Goal: Transaction & Acquisition: Purchase product/service

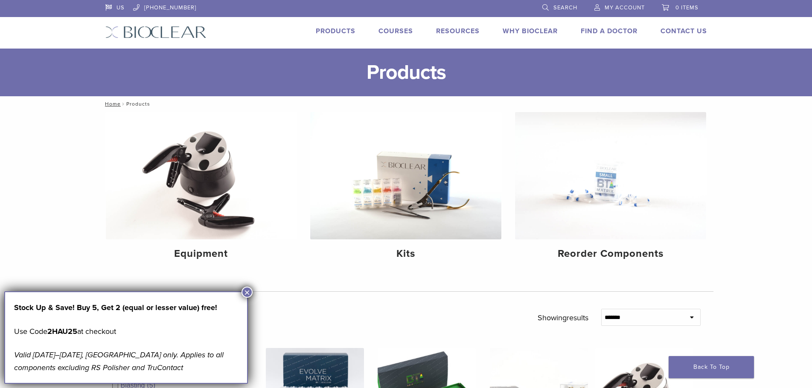
click at [246, 291] on button "×" at bounding box center [246, 292] width 11 height 11
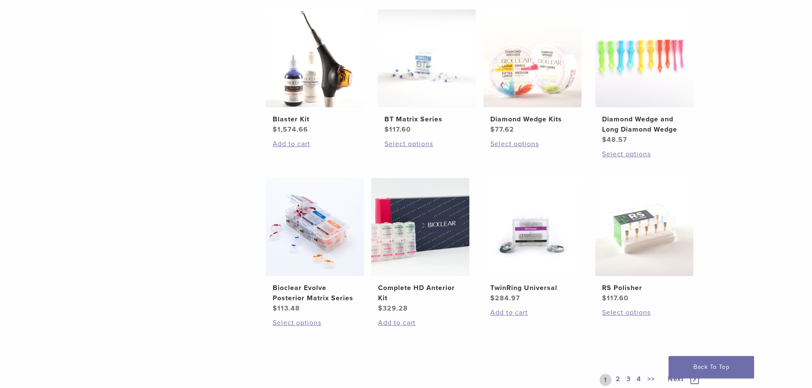
scroll to position [512, 0]
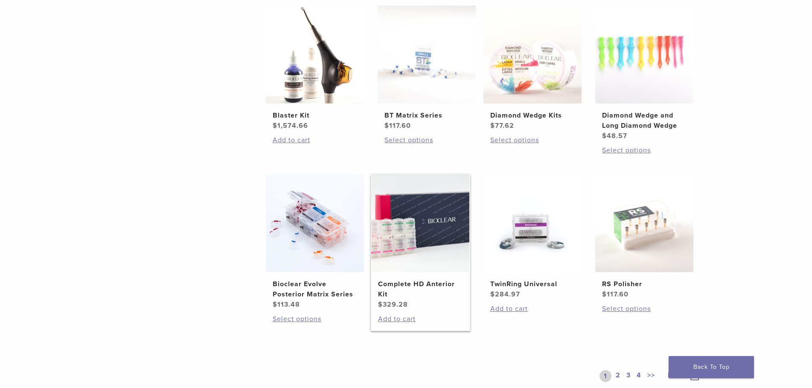
click at [432, 210] on img at bounding box center [420, 223] width 98 height 98
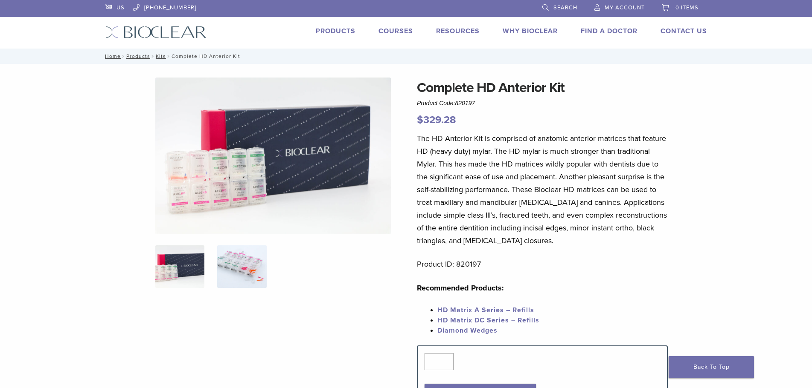
click at [235, 265] on img at bounding box center [241, 267] width 49 height 43
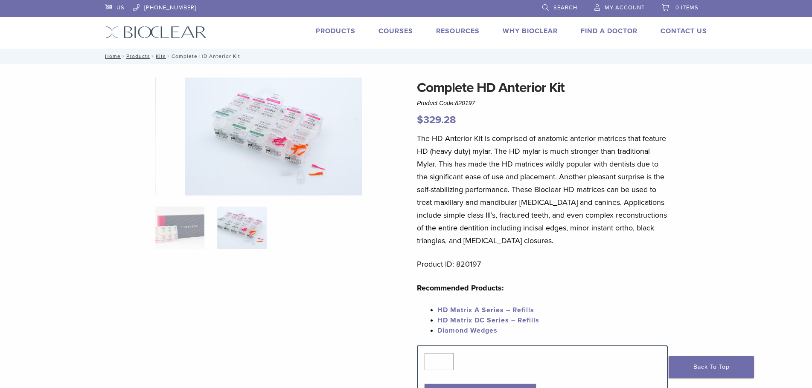
click at [233, 123] on img at bounding box center [273, 137] width 177 height 118
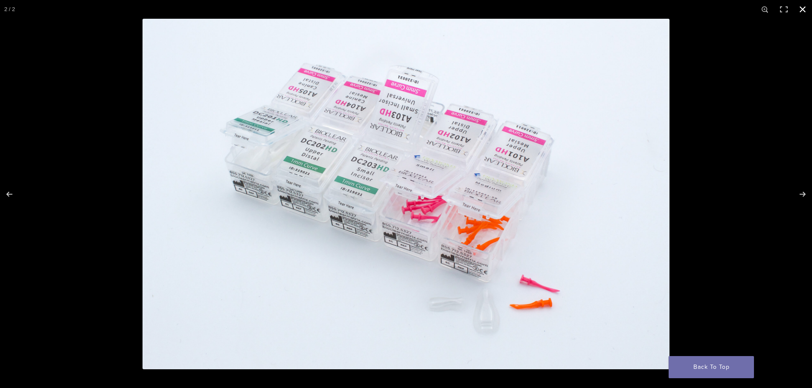
click at [754, 90] on div at bounding box center [548, 213] width 812 height 388
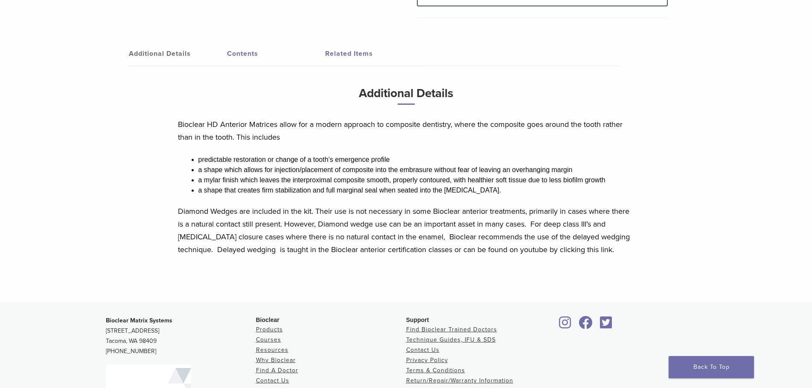
scroll to position [469, 0]
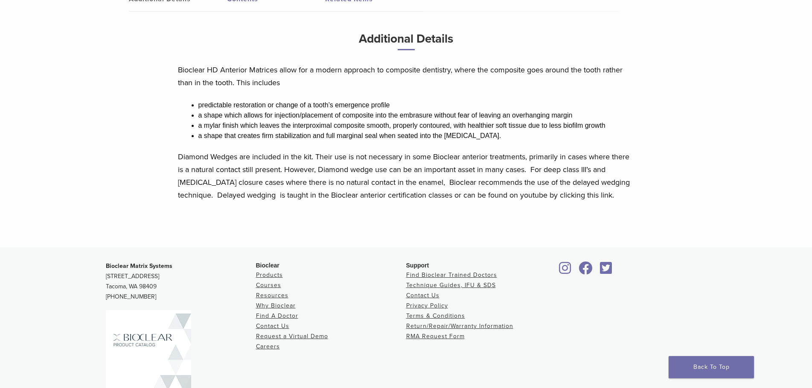
click at [611, 195] on p "Diamond Wedges are included in the kit. Their use is not necessary in some Bioc…" at bounding box center [406, 176] width 456 height 51
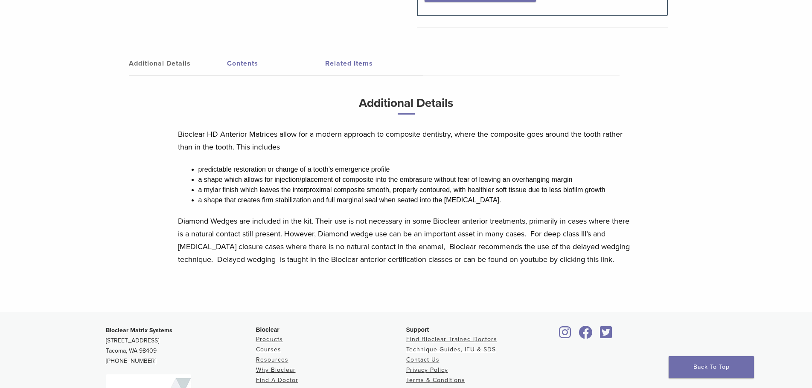
scroll to position [384, 0]
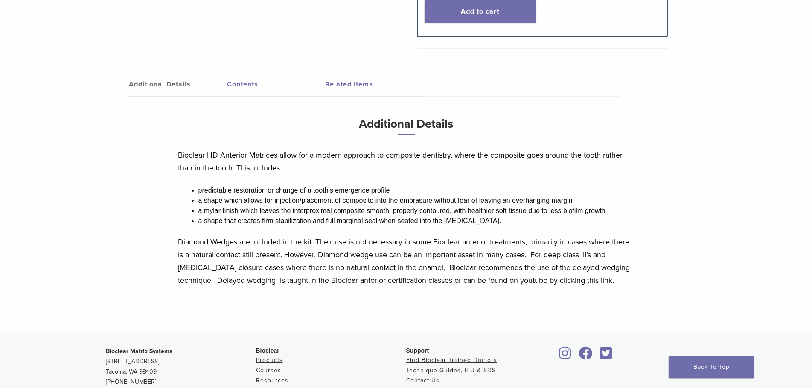
click at [243, 81] on link "Contents" at bounding box center [276, 84] width 98 height 24
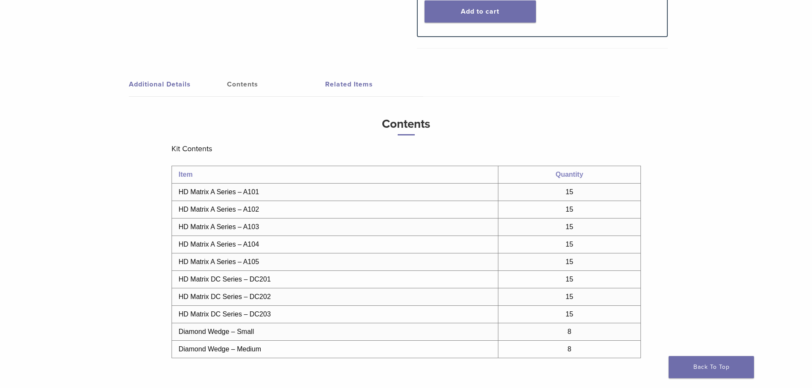
click at [341, 82] on link "Related Items" at bounding box center [374, 84] width 98 height 24
